Goal: Task Accomplishment & Management: Manage account settings

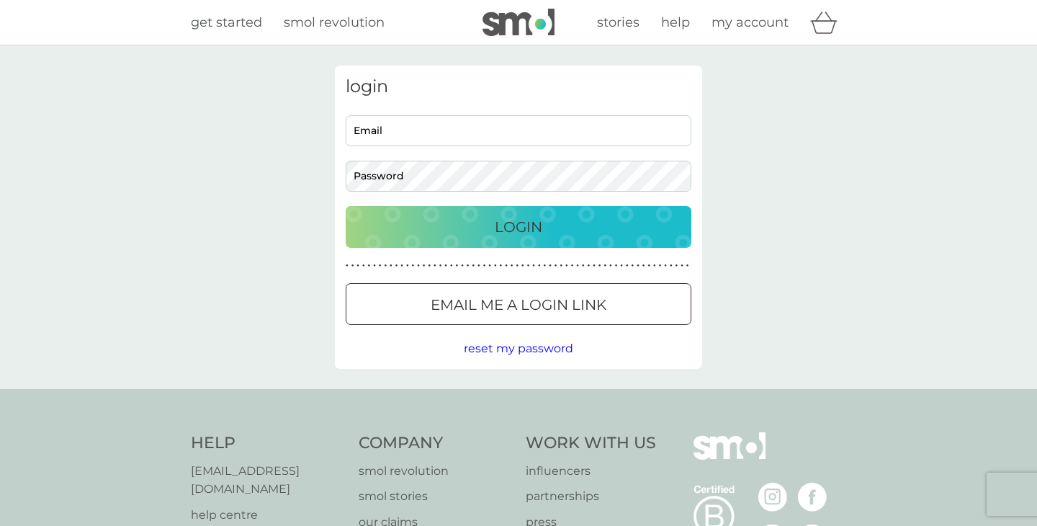
click at [416, 135] on input "Email" at bounding box center [519, 130] width 346 height 31
type input "lindsay@village-design.co.uk"
click at [532, 225] on p "Login" at bounding box center [519, 226] width 48 height 23
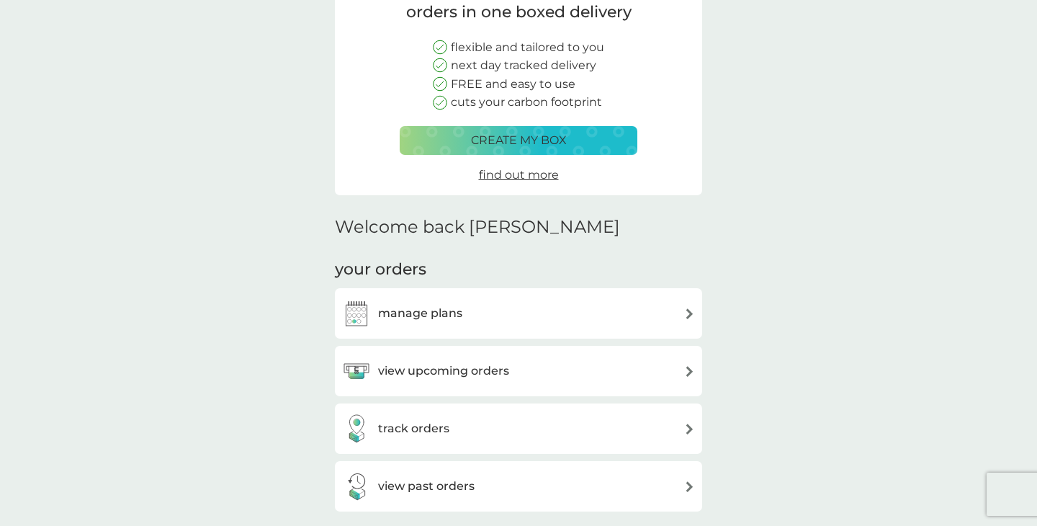
scroll to position [187, 0]
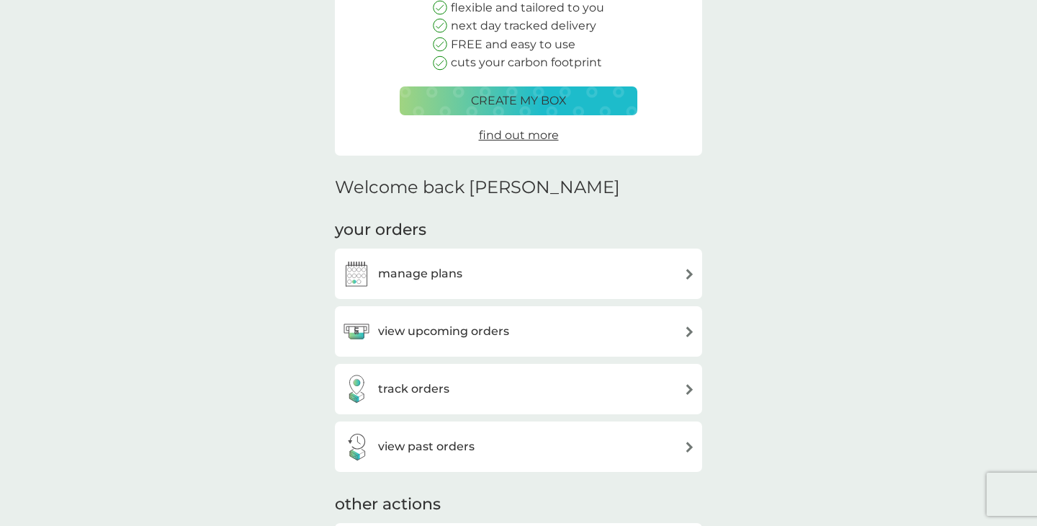
click at [418, 267] on h3 "manage plans" at bounding box center [420, 273] width 84 height 19
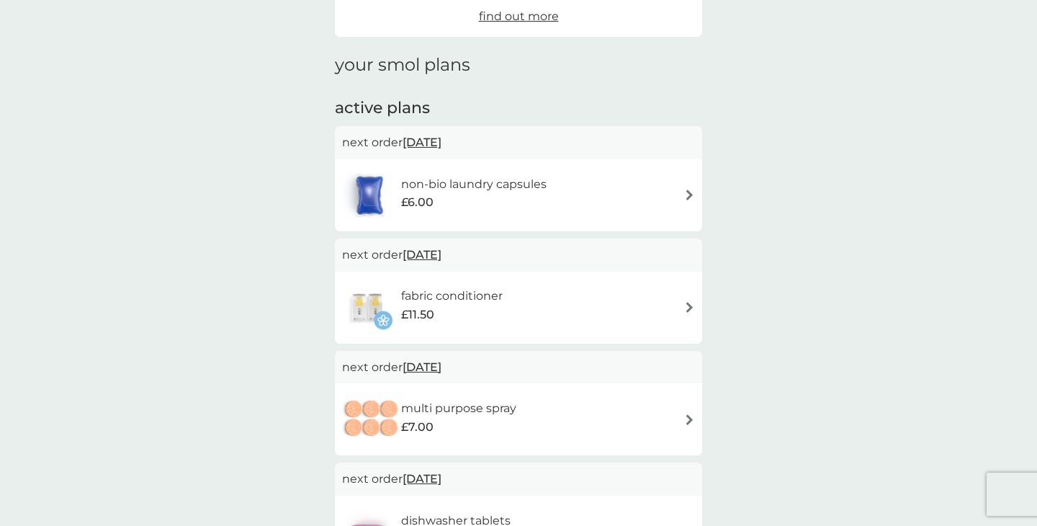
scroll to position [117, 0]
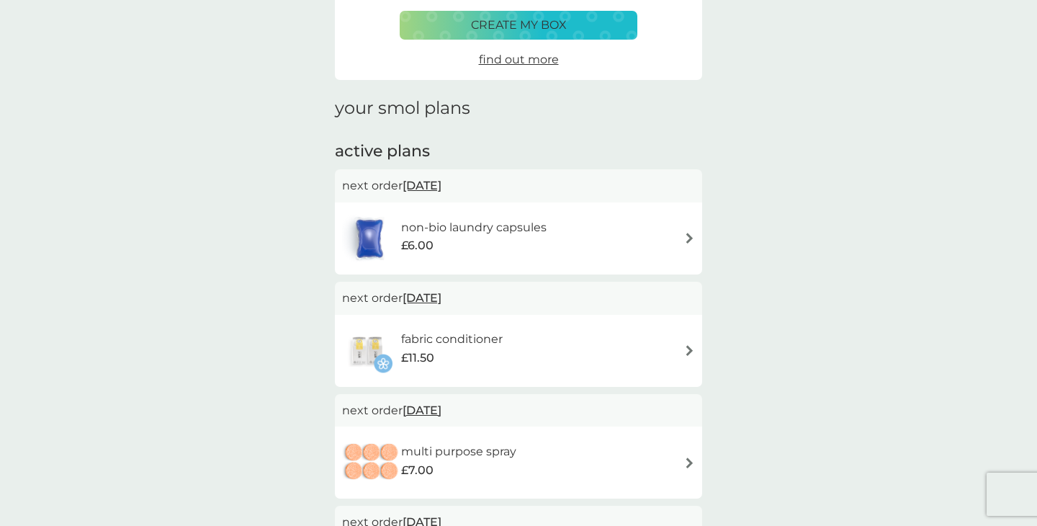
click at [504, 228] on h6 "non-bio laundry capsules" at bounding box center [473, 227] width 145 height 19
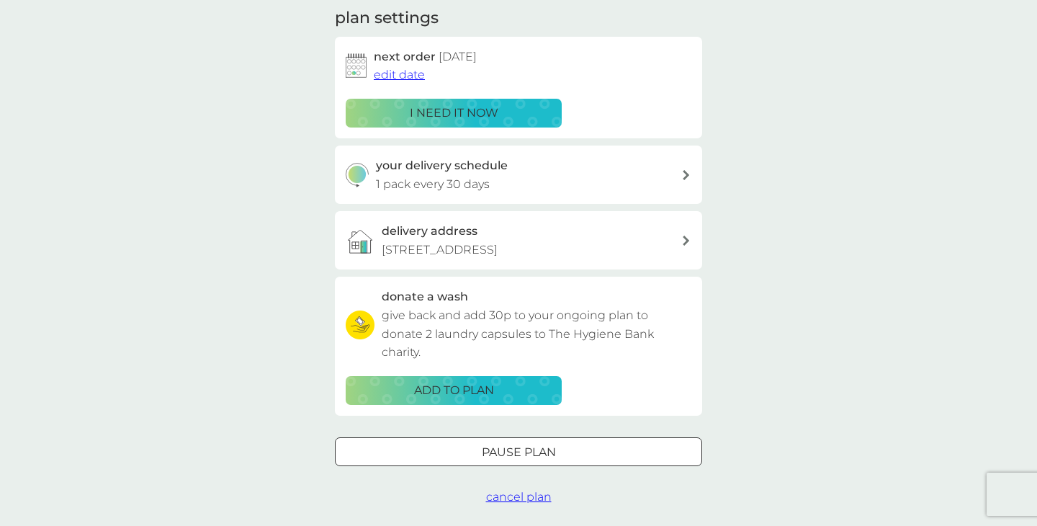
scroll to position [222, 0]
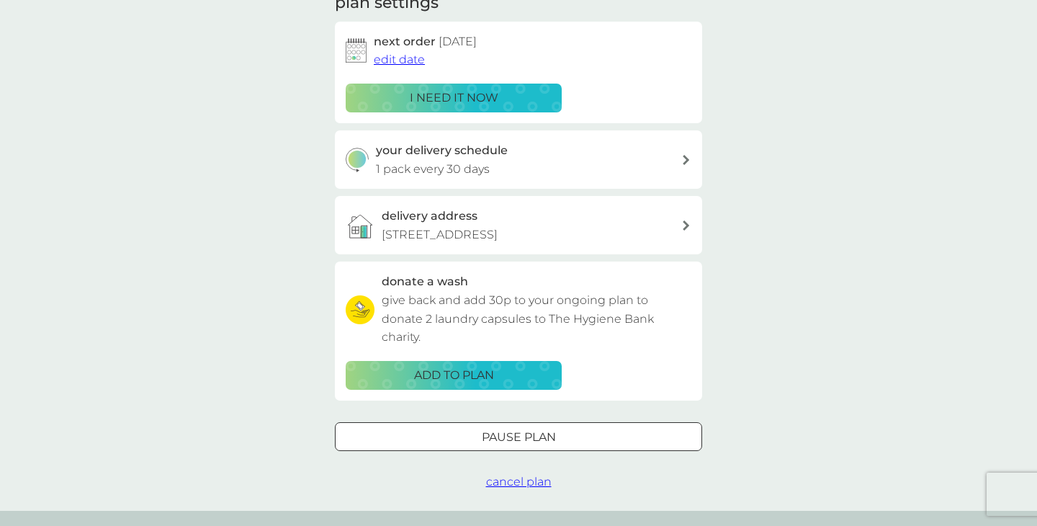
click at [503, 482] on span "cancel plan" at bounding box center [519, 482] width 66 height 14
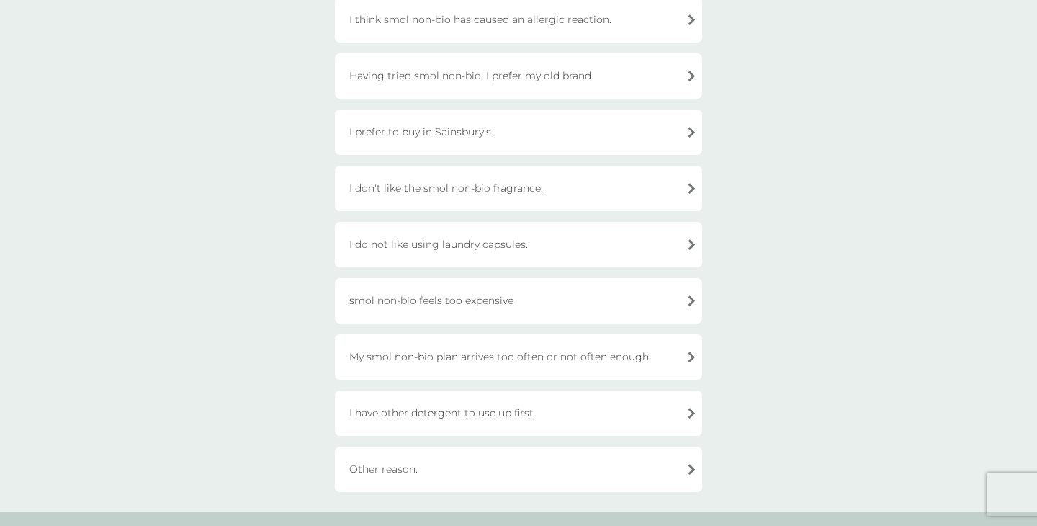
scroll to position [285, 0]
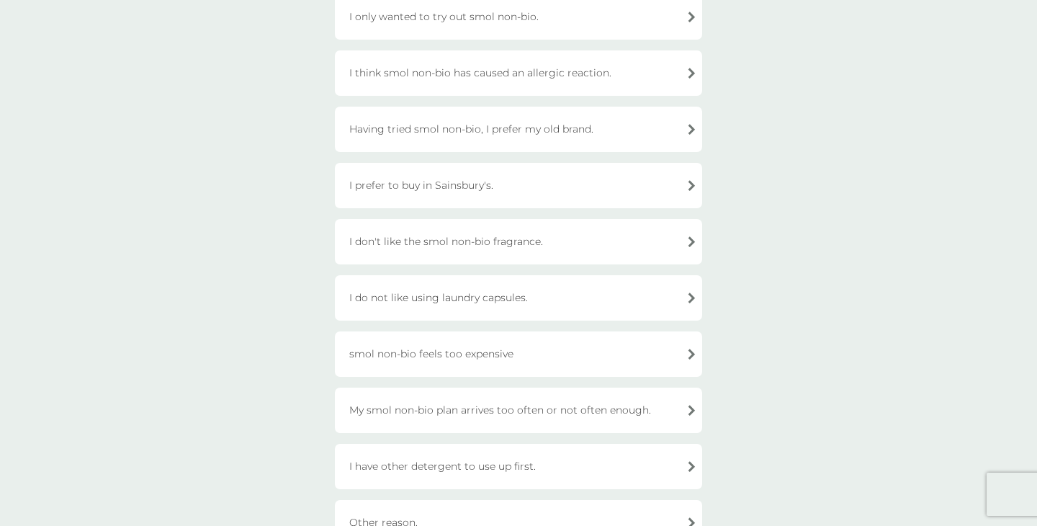
click at [445, 185] on div "I prefer to buy in Sainsbury's." at bounding box center [518, 185] width 367 height 45
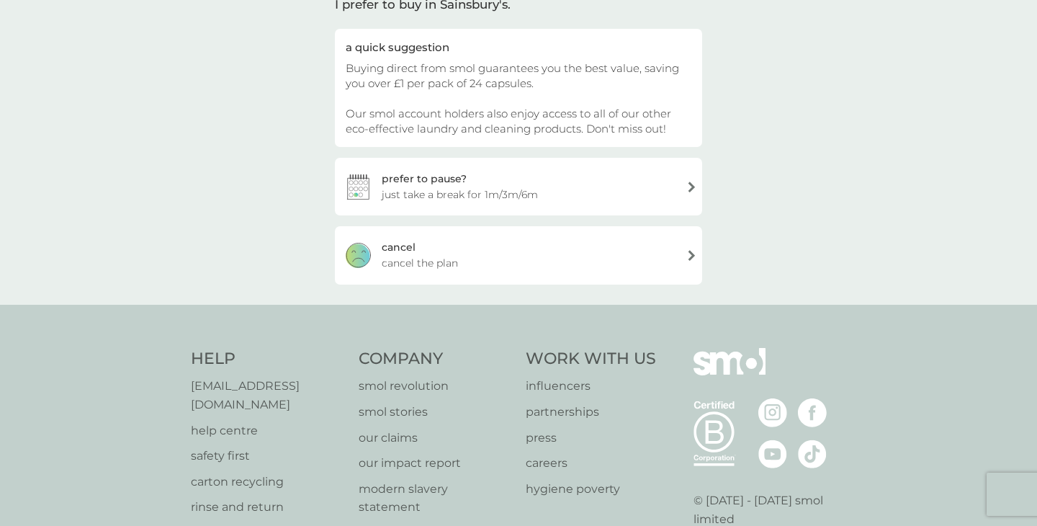
scroll to position [0, 0]
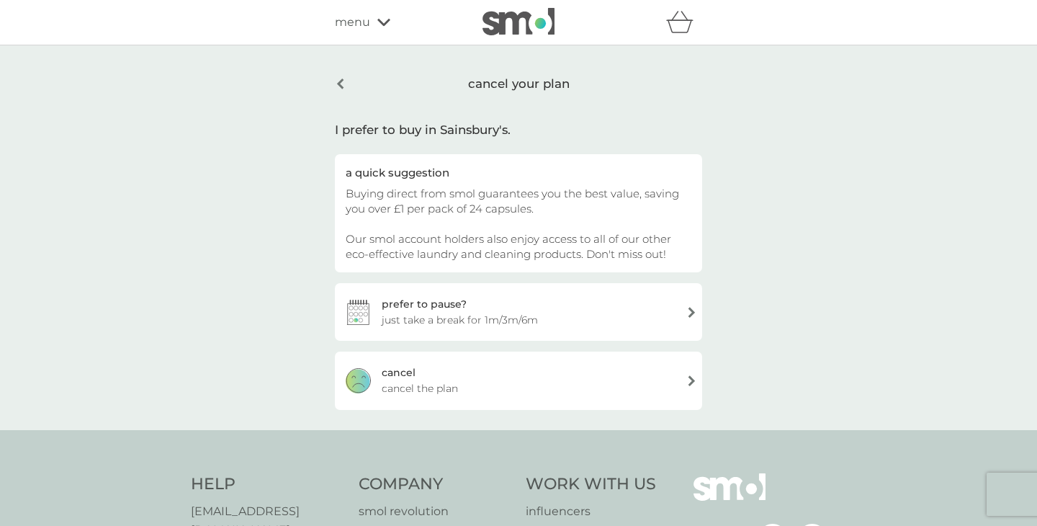
click at [415, 378] on div "[PERSON_NAME] the plan" at bounding box center [518, 380] width 367 height 58
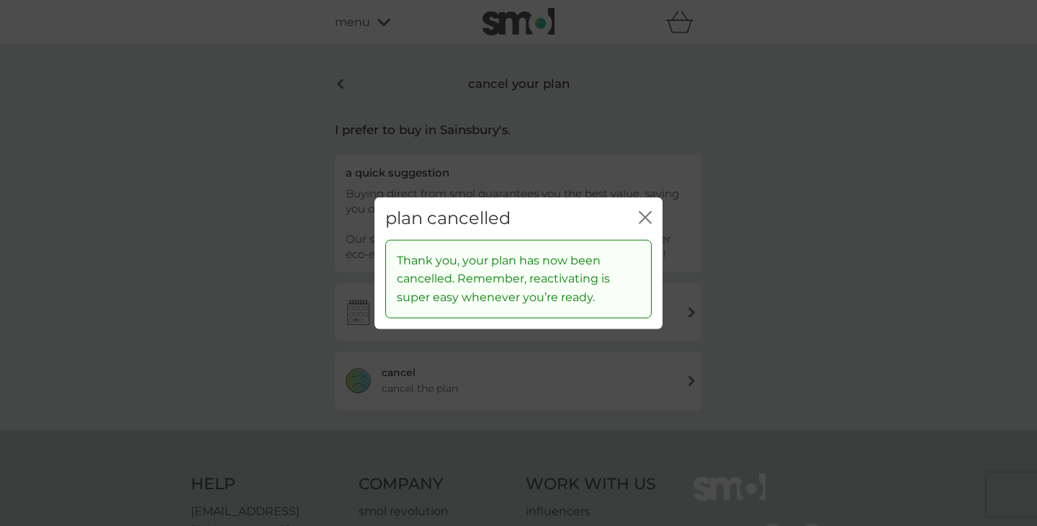
click at [644, 215] on icon "close" at bounding box center [645, 217] width 13 height 13
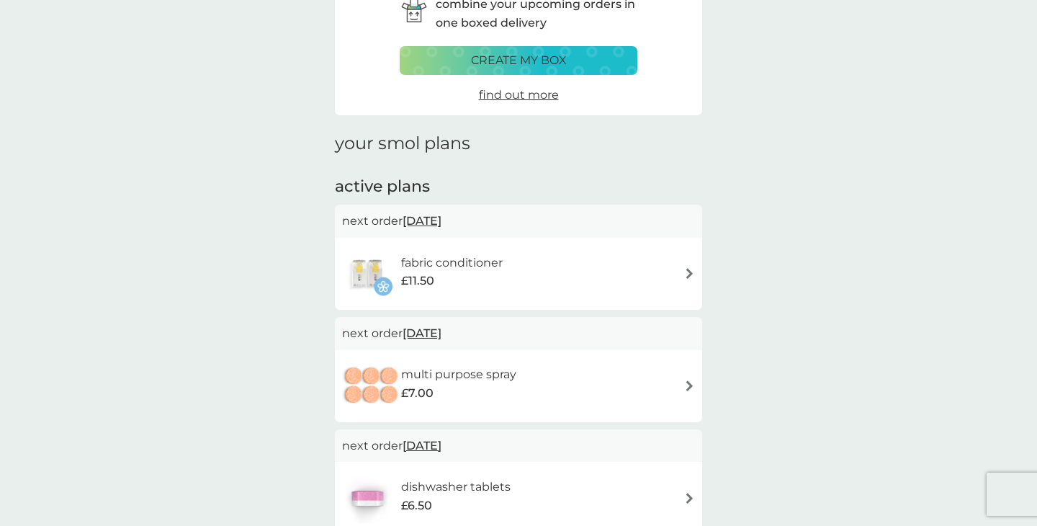
scroll to position [84, 0]
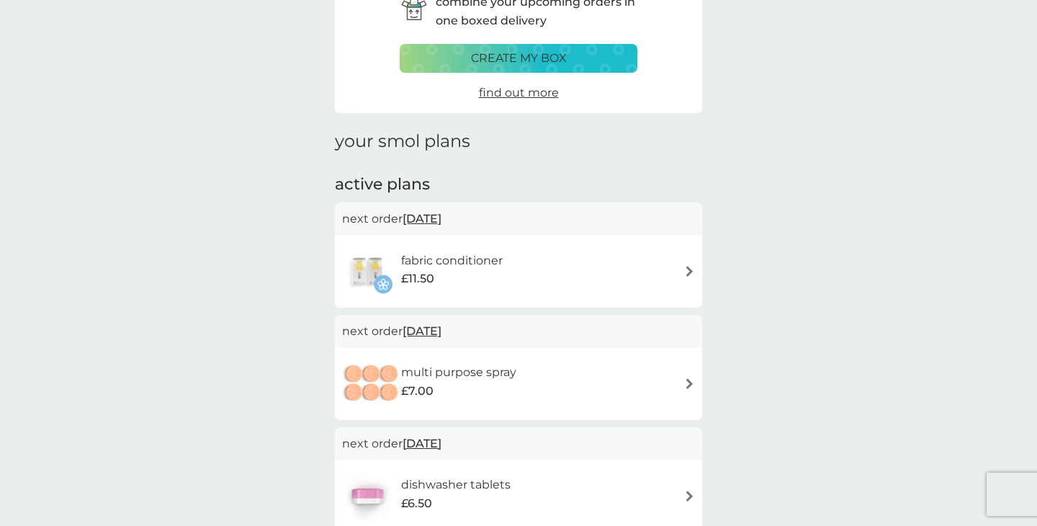
click at [477, 262] on h6 "fabric conditioner" at bounding box center [452, 260] width 102 height 19
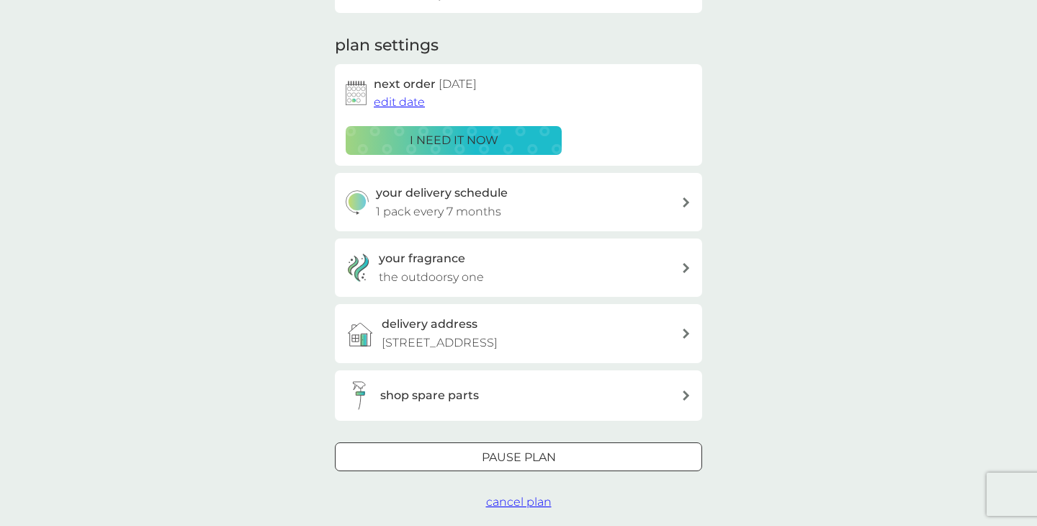
scroll to position [180, 0]
click at [521, 503] on span "cancel plan" at bounding box center [519, 501] width 66 height 14
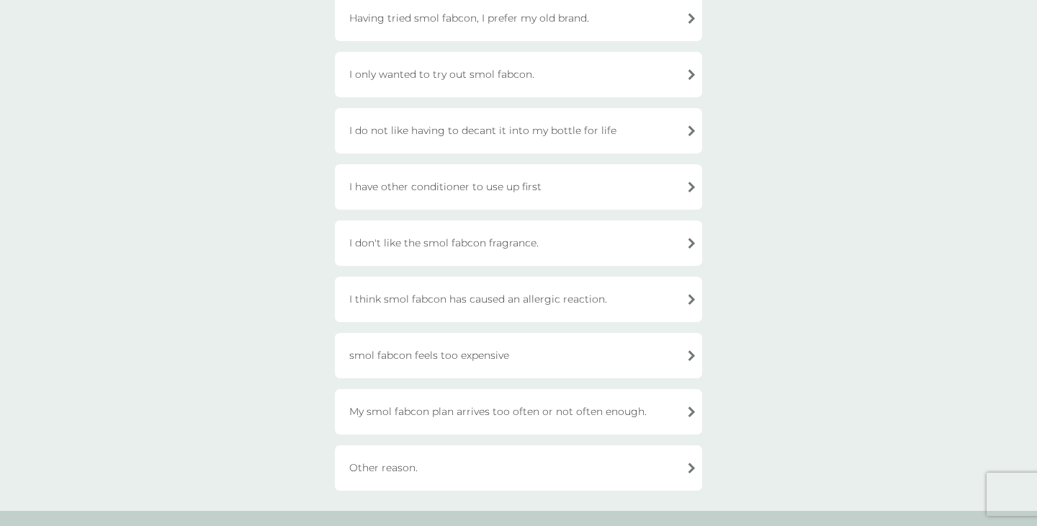
scroll to position [324, 0]
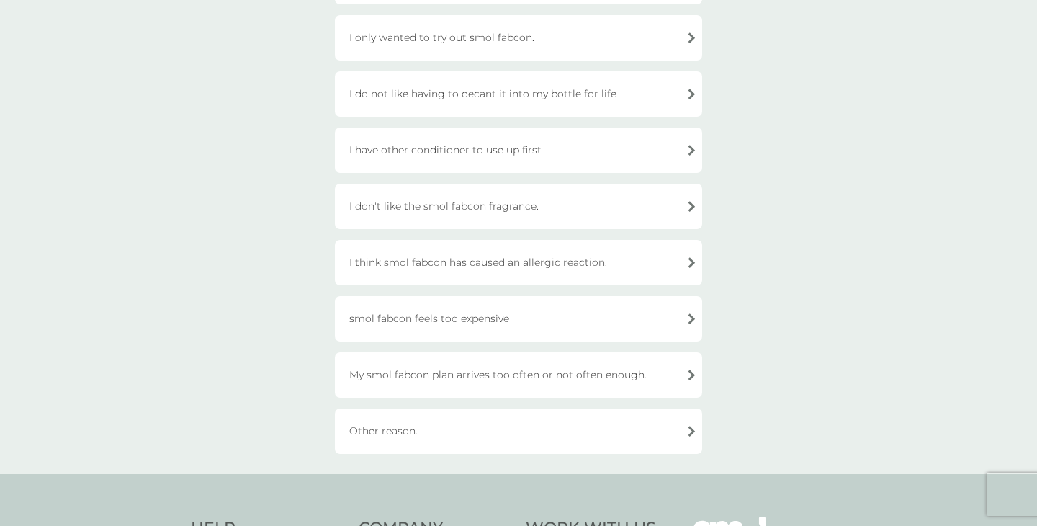
click at [393, 432] on div "Other reason." at bounding box center [518, 430] width 367 height 45
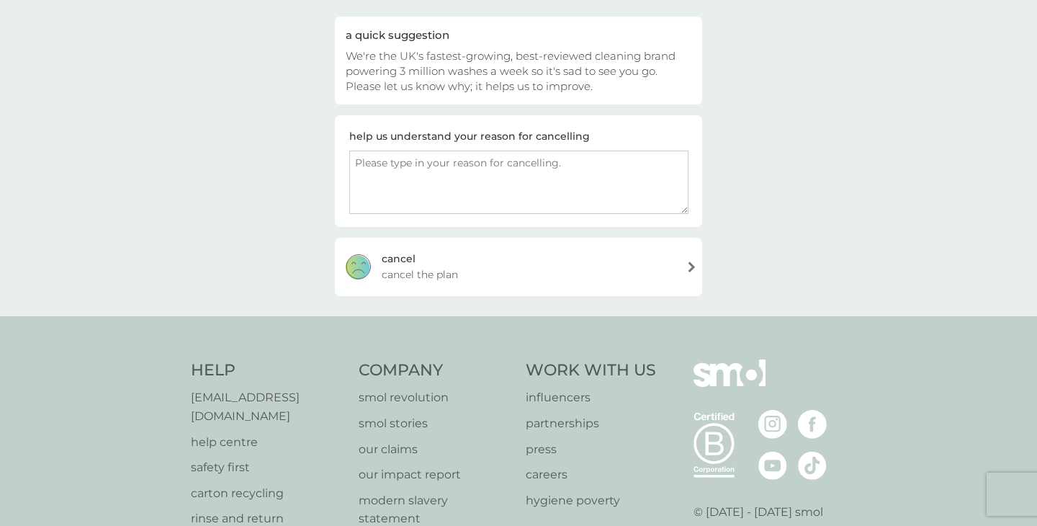
scroll to position [140, 0]
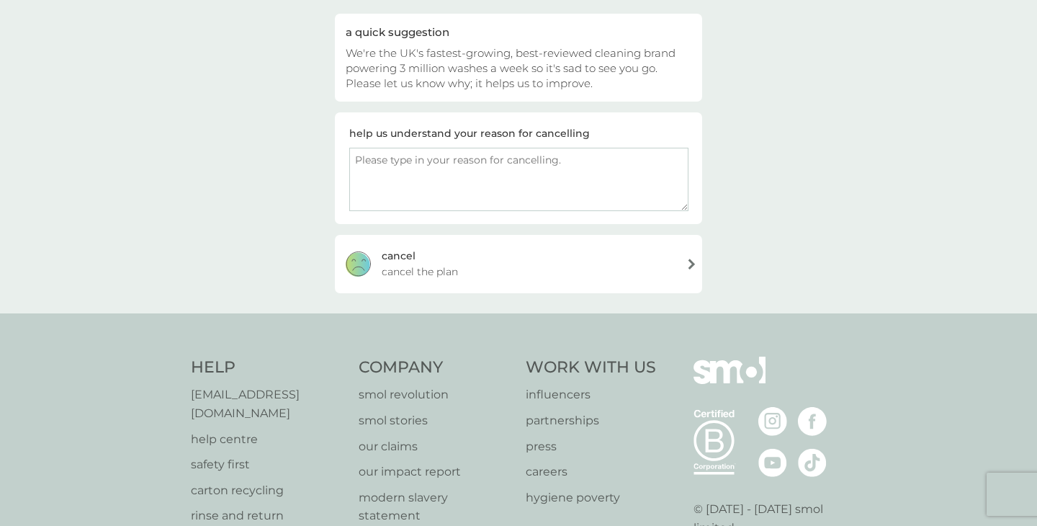
click at [399, 158] on textarea at bounding box center [518, 179] width 339 height 63
type textarea "easier to buy in sainsburys"
click at [432, 269] on span "cancel the plan" at bounding box center [420, 272] width 76 height 16
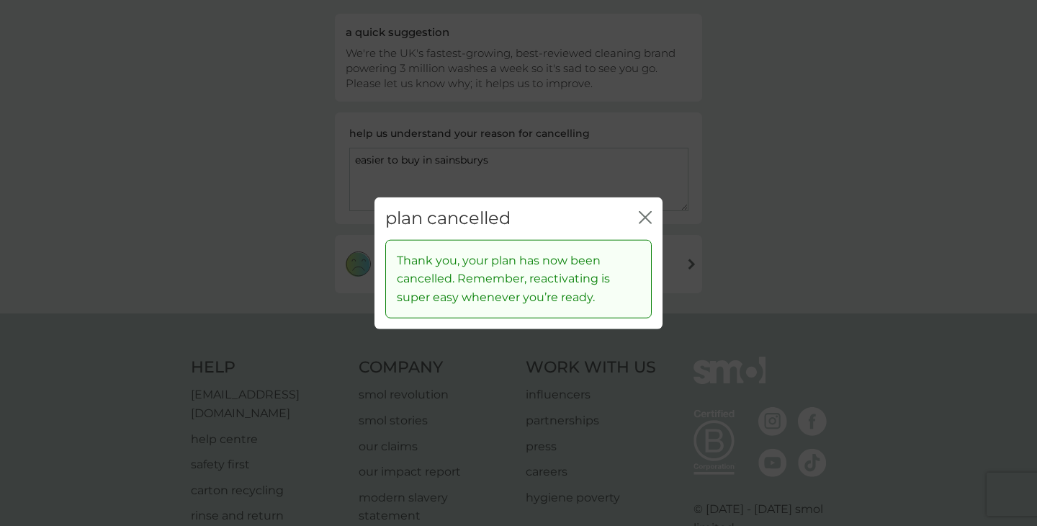
click at [647, 215] on icon "close" at bounding box center [648, 218] width 6 height 12
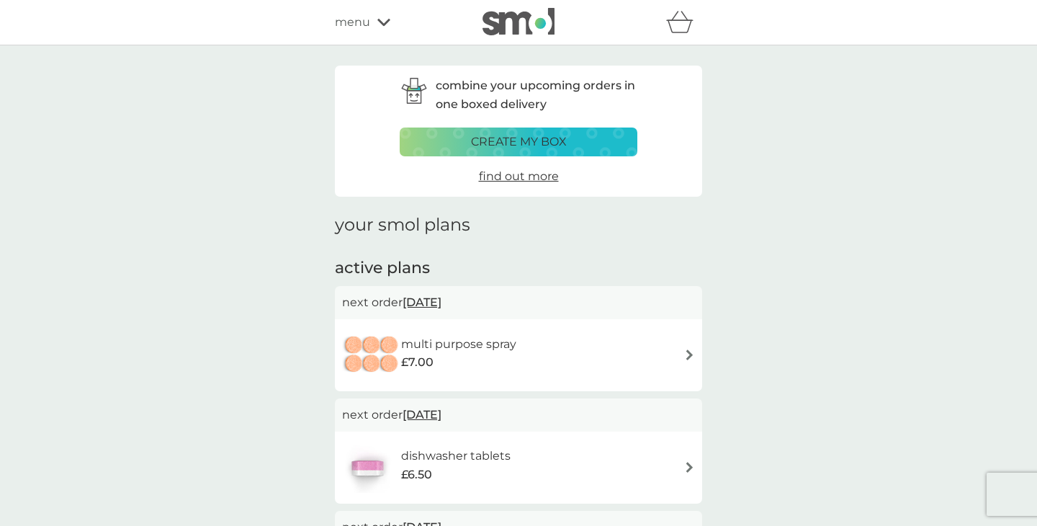
click at [495, 343] on h6 "multi purpose spray" at bounding box center [458, 344] width 115 height 19
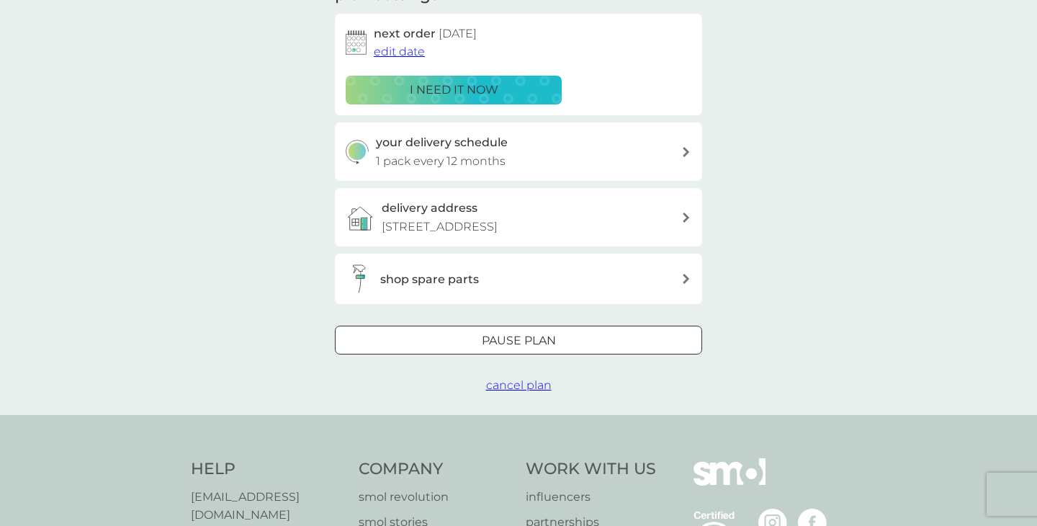
scroll to position [256, 0]
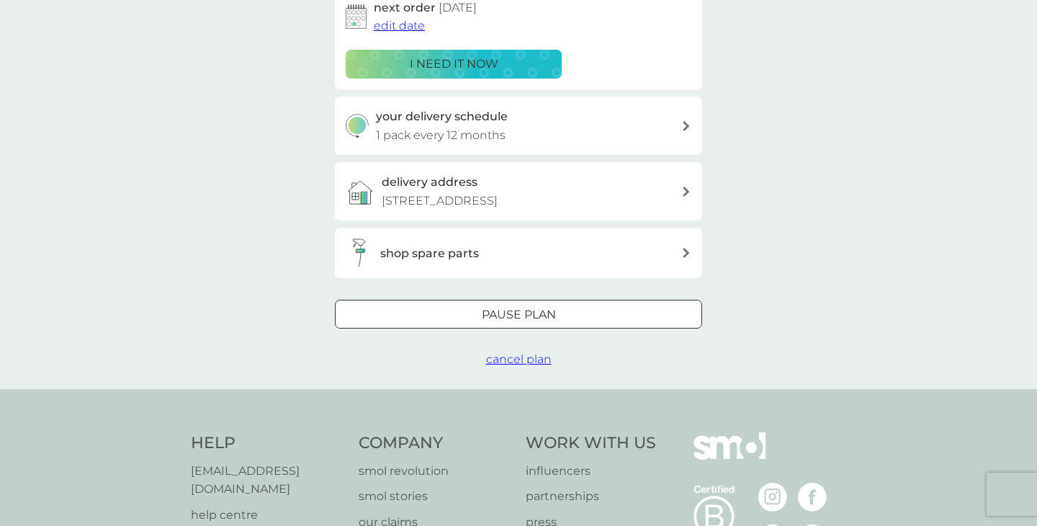
click at [514, 357] on span "cancel plan" at bounding box center [519, 359] width 66 height 14
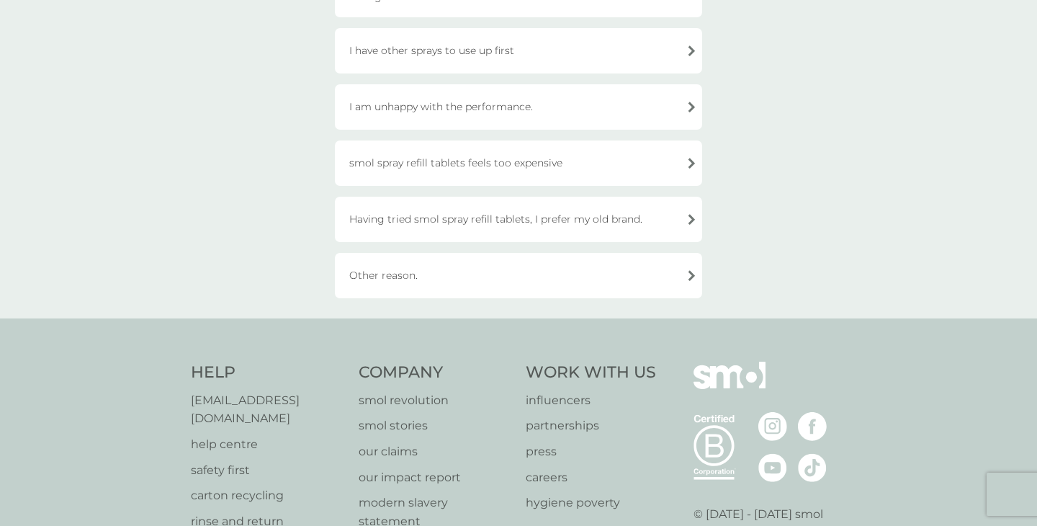
scroll to position [278, 0]
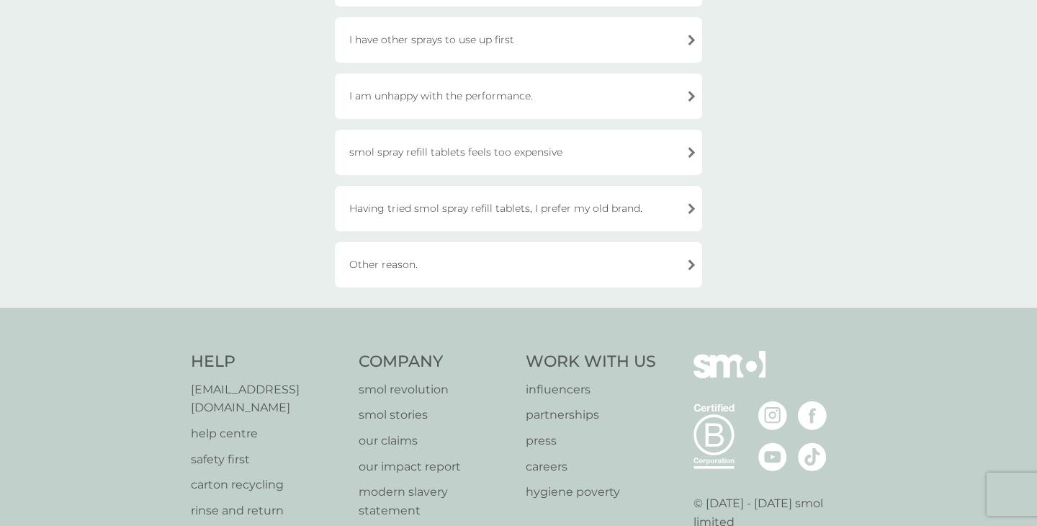
click at [384, 263] on div "Other reason." at bounding box center [518, 264] width 367 height 45
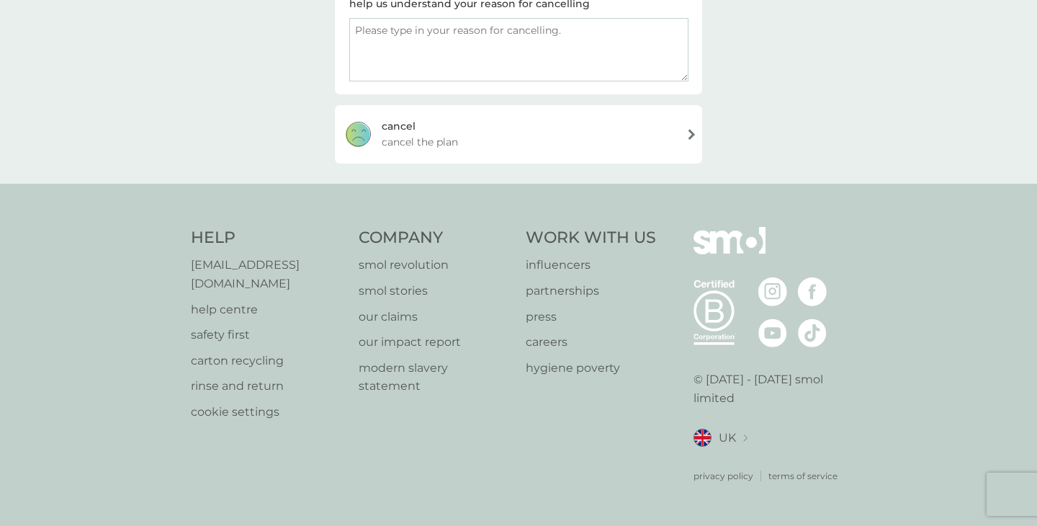
scroll to position [251, 0]
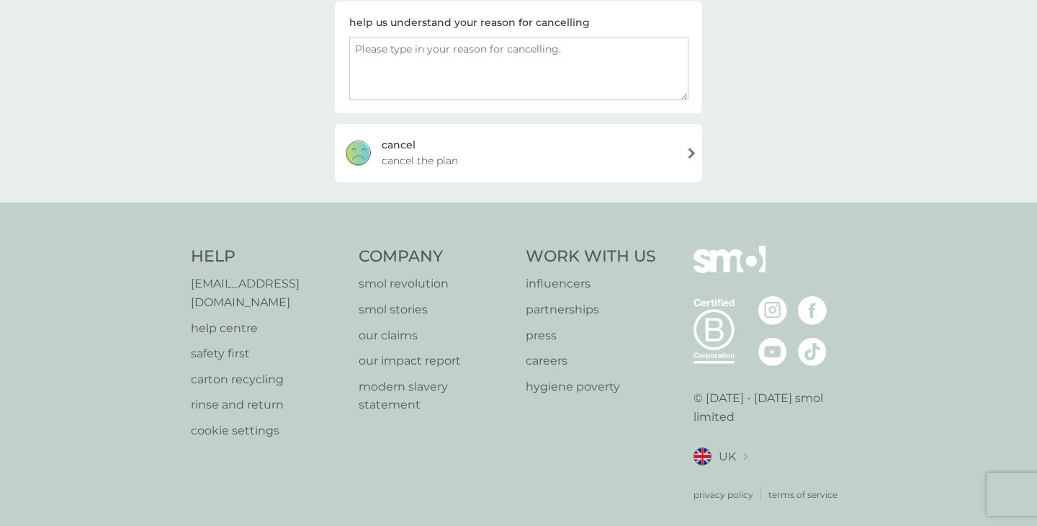
click at [449, 87] on textarea at bounding box center [518, 68] width 339 height 63
type textarea "too much admin"
click at [441, 158] on span "cancel the plan" at bounding box center [420, 161] width 76 height 16
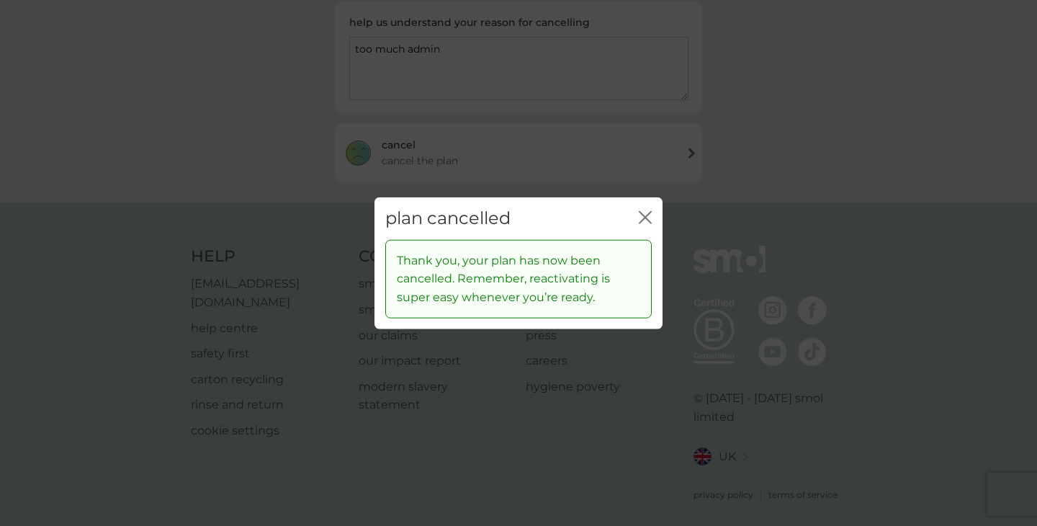
click at [644, 213] on icon "close" at bounding box center [645, 217] width 13 height 13
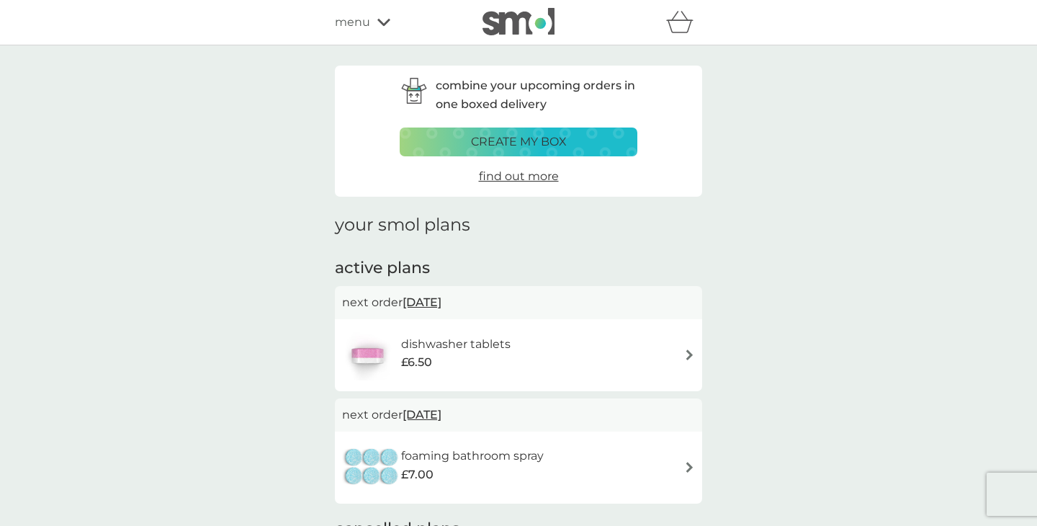
click at [447, 342] on h6 "dishwasher tablets" at bounding box center [455, 344] width 109 height 19
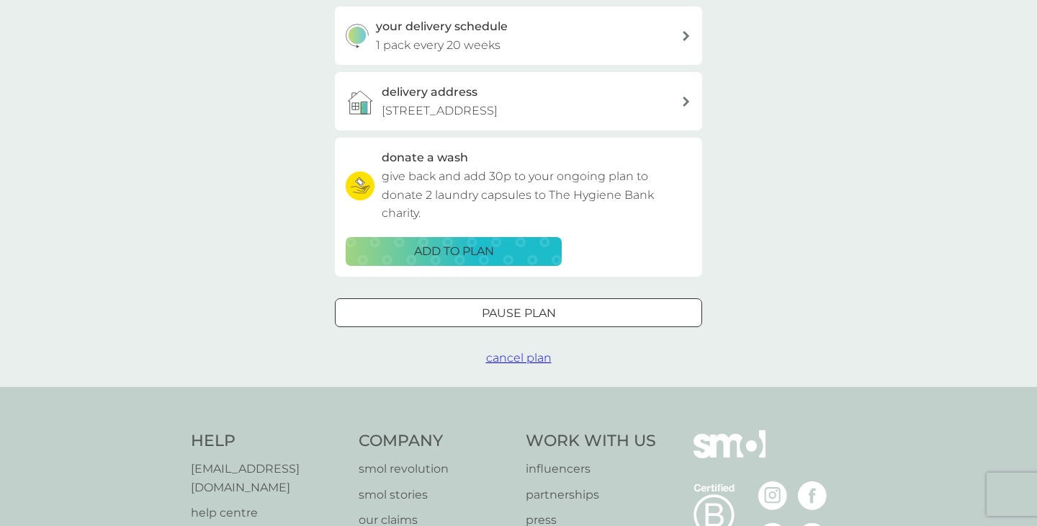
scroll to position [471, 0]
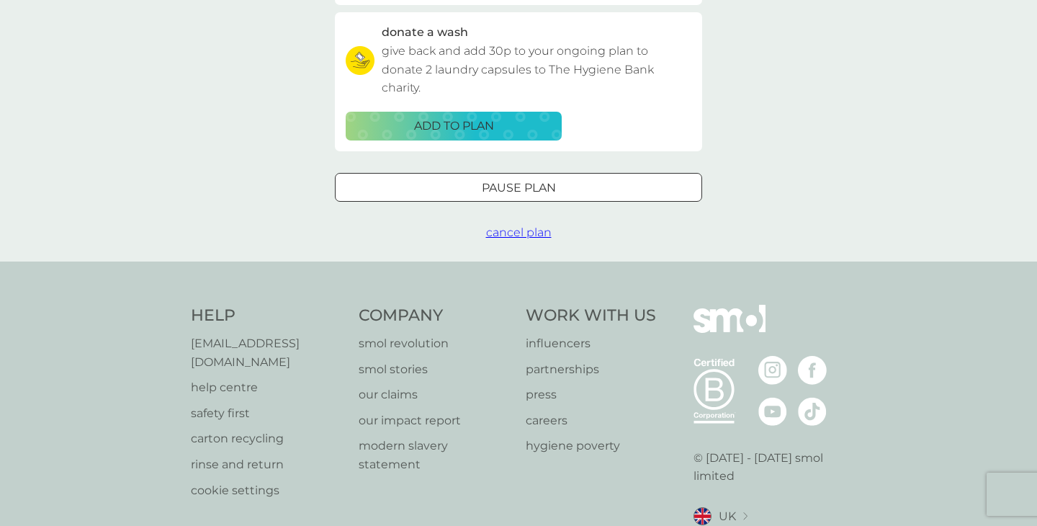
click at [518, 230] on span "cancel plan" at bounding box center [519, 232] width 66 height 14
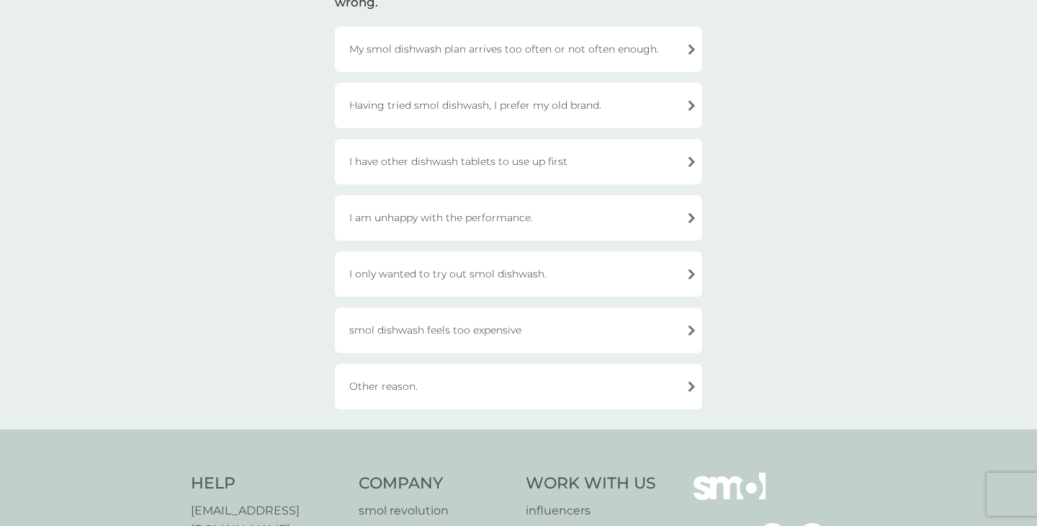
scroll to position [143, 0]
click at [454, 219] on div "I am unhappy with the performance." at bounding box center [518, 219] width 367 height 45
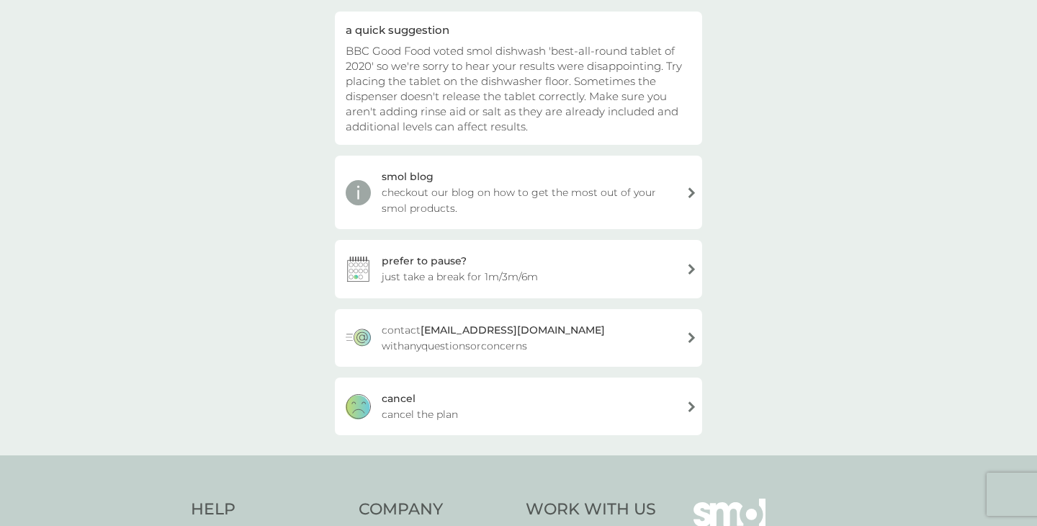
click at [427, 411] on span "cancel the plan" at bounding box center [420, 414] width 76 height 16
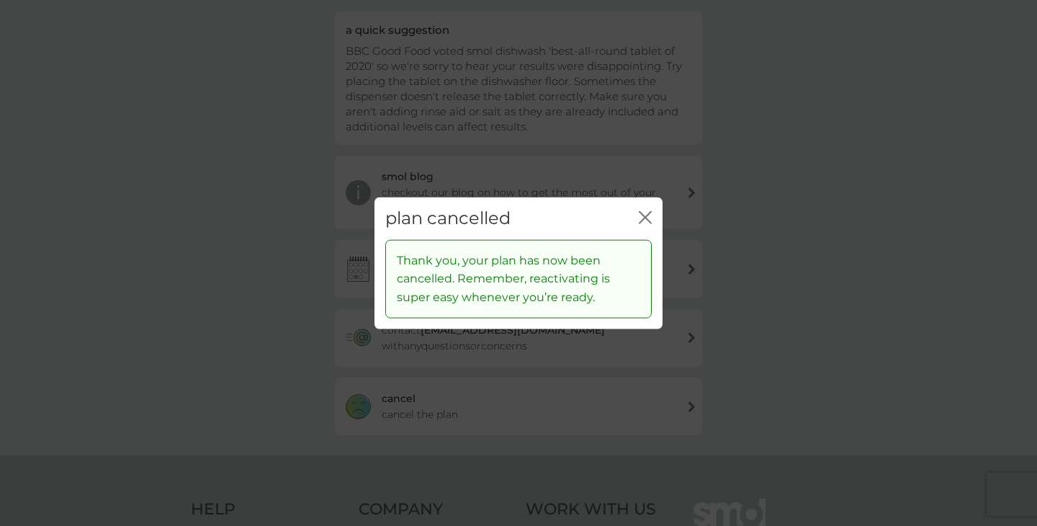
click at [644, 216] on icon "close" at bounding box center [645, 217] width 13 height 13
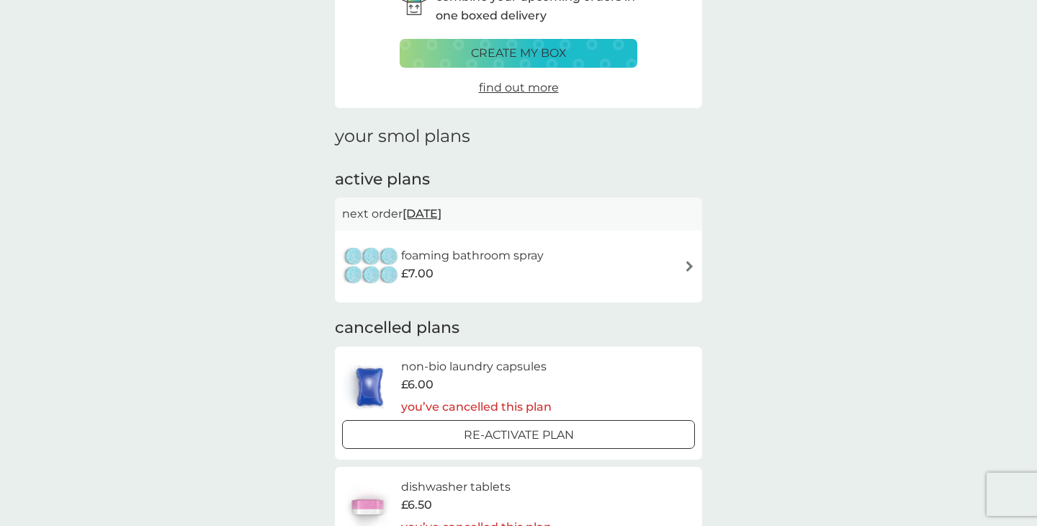
scroll to position [90, 0]
click at [478, 253] on h6 "foaming bathroom spray" at bounding box center [472, 254] width 143 height 19
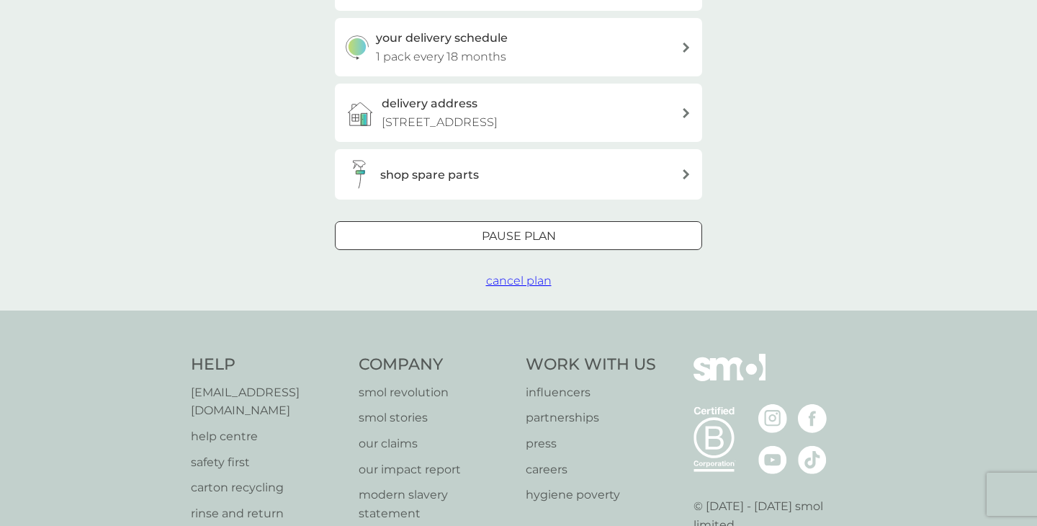
scroll to position [387, 0]
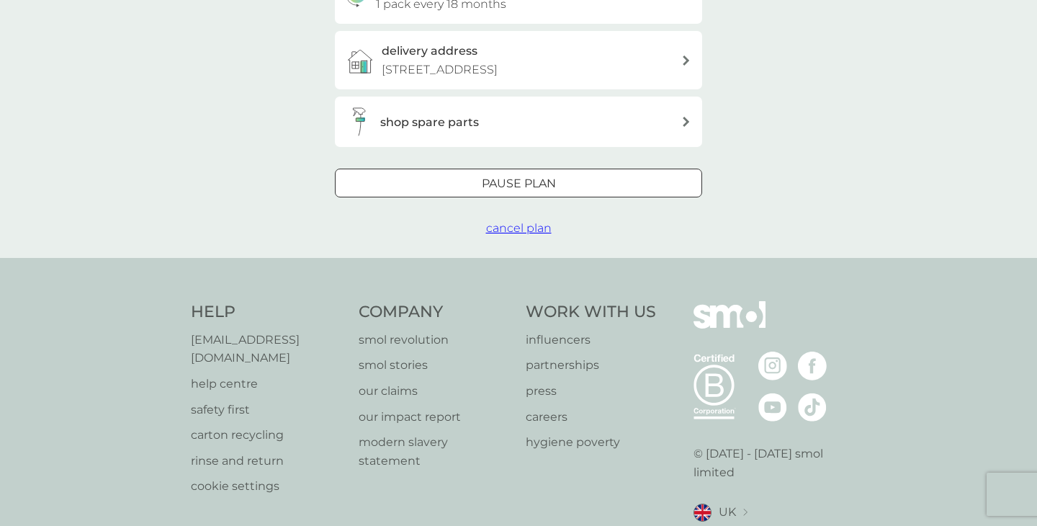
click at [519, 230] on span "cancel plan" at bounding box center [519, 228] width 66 height 14
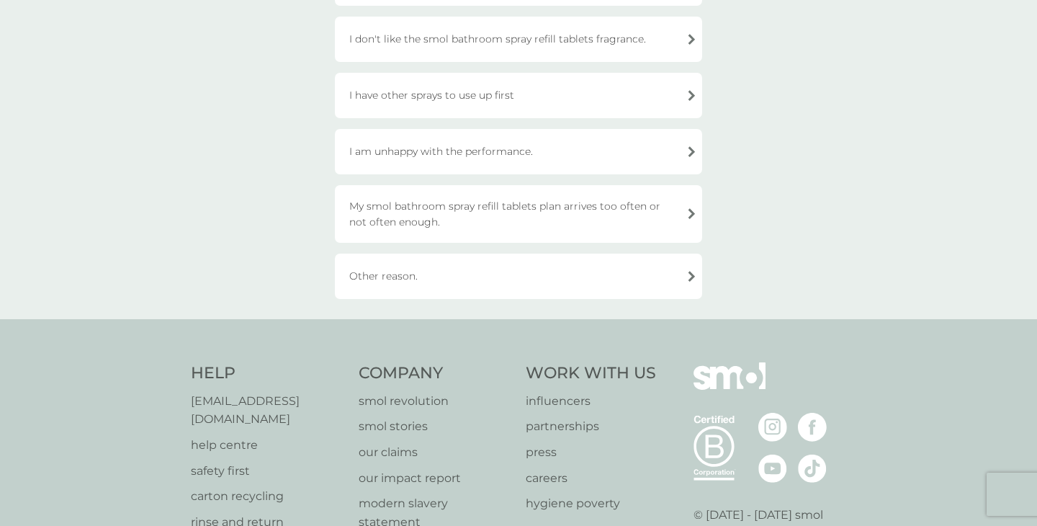
click at [392, 277] on div "Other reason." at bounding box center [518, 275] width 367 height 45
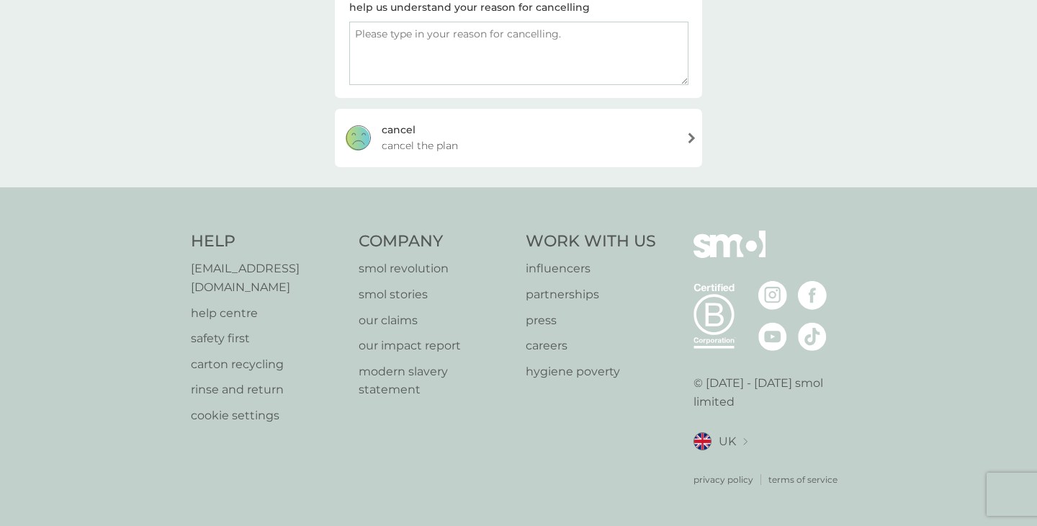
scroll to position [251, 0]
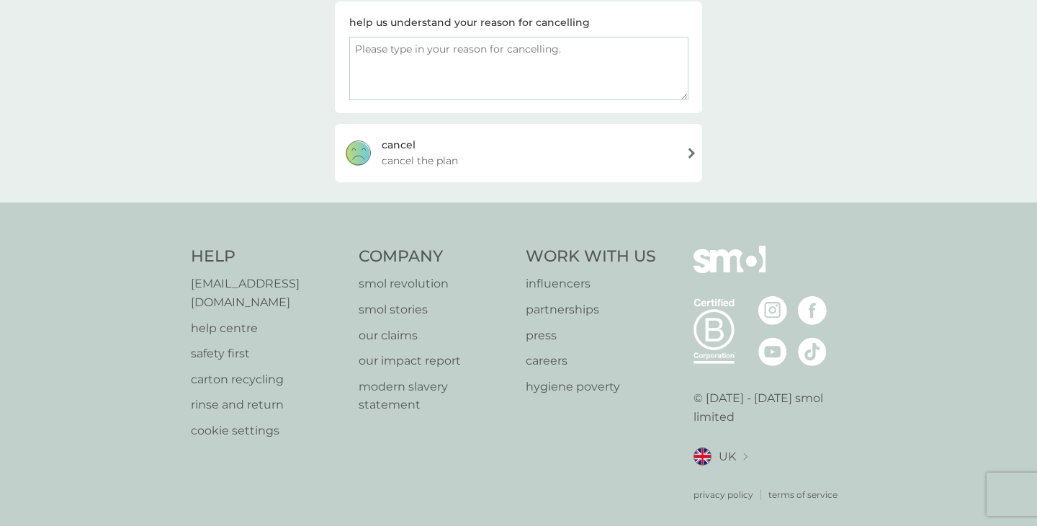
click at [469, 48] on textarea at bounding box center [518, 68] width 339 height 63
click at [490, 48] on textarea "too much admin to remeber ot order" at bounding box center [518, 68] width 339 height 63
drag, startPoint x: 547, startPoint y: 49, endPoint x: 459, endPoint y: 48, distance: 87.9
click at [459, 48] on textarea "too much admin to remeber ot order" at bounding box center [518, 68] width 339 height 63
type textarea "too much admin to get delivery correct"
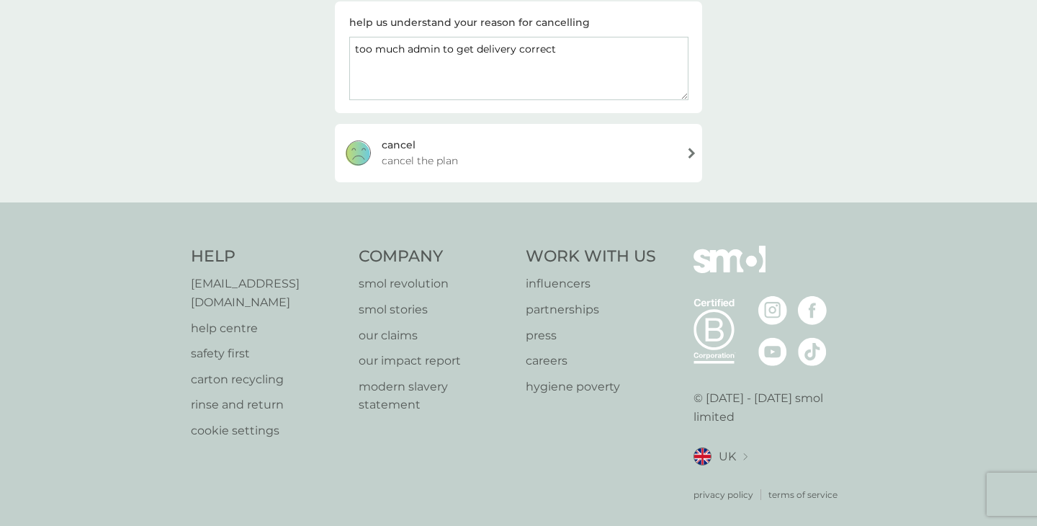
click at [413, 157] on span "cancel the plan" at bounding box center [420, 161] width 76 height 16
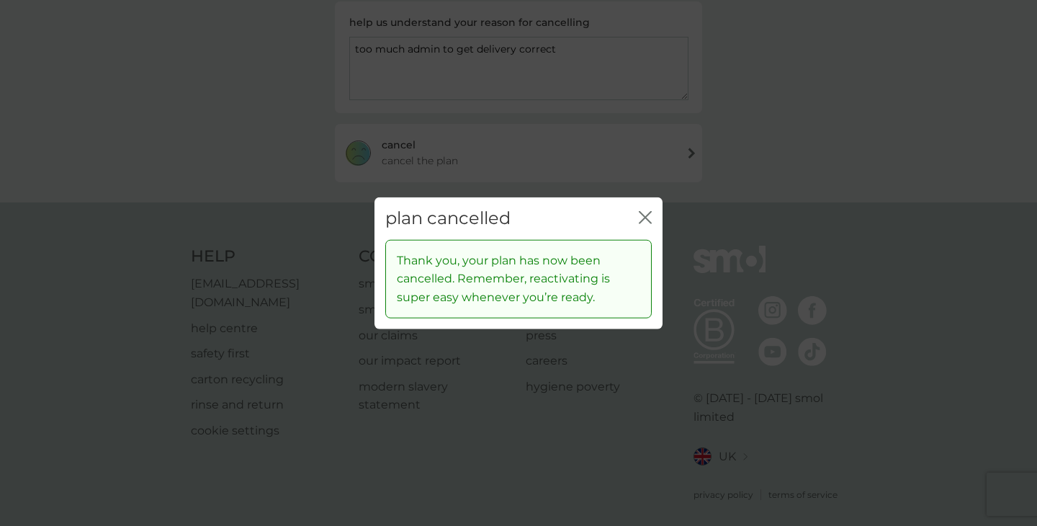
click at [648, 213] on icon "close" at bounding box center [648, 218] width 6 height 12
